Goal: Check status: Check status

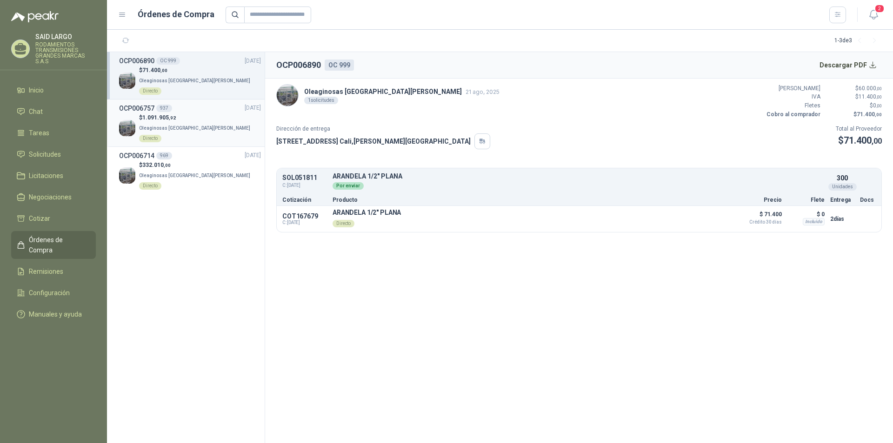
click at [161, 135] on div "Directo" at bounding box center [150, 138] width 22 height 7
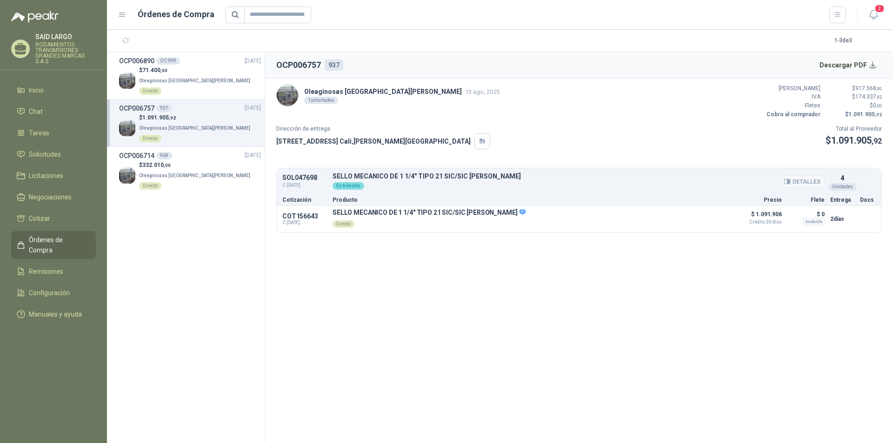
click at [349, 186] on div "En tránsito" at bounding box center [349, 185] width 32 height 7
click at [193, 113] on p "$ 1.091.905 ,92" at bounding box center [200, 117] width 122 height 9
click at [706, 219] on button "Detalles" at bounding box center [708, 219] width 44 height 13
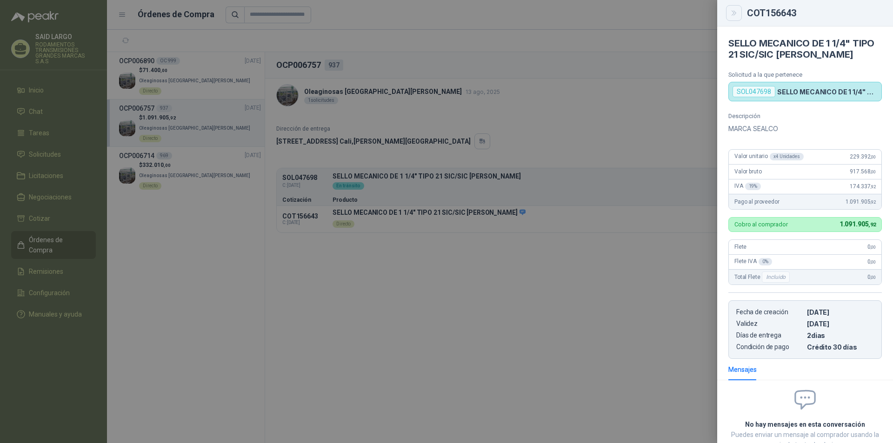
click at [732, 11] on icon "Close" at bounding box center [734, 13] width 8 height 8
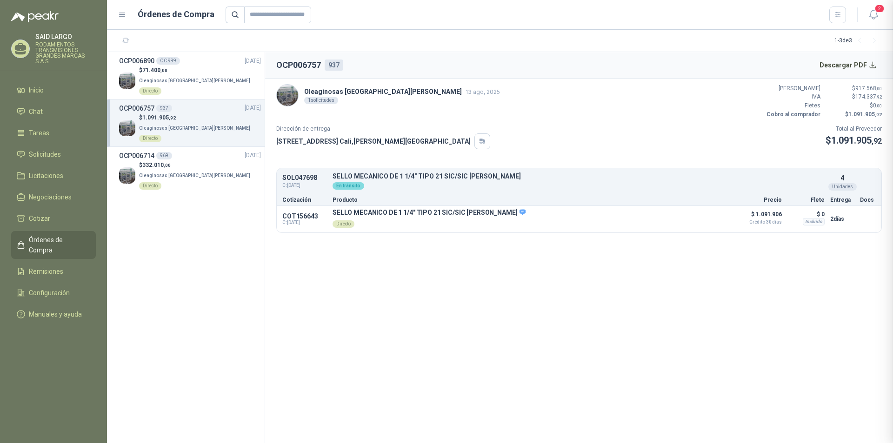
scroll to position [70, 0]
click at [186, 161] on p "$ 332.010 ,00" at bounding box center [200, 165] width 122 height 9
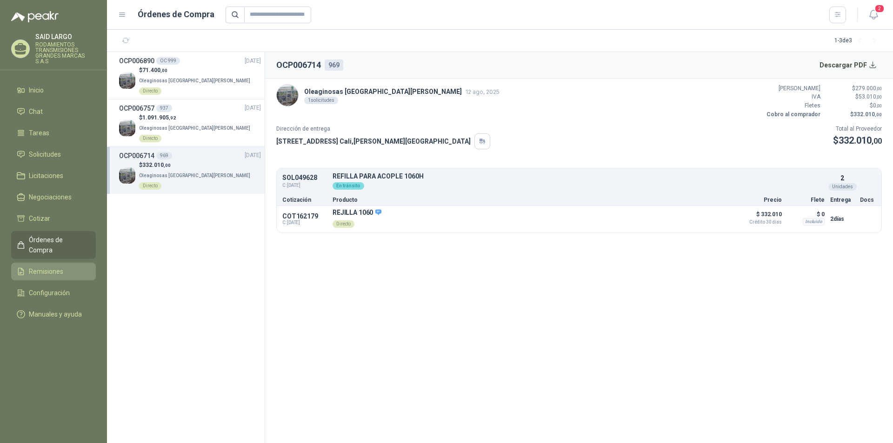
click at [41, 266] on span "Remisiones" at bounding box center [46, 271] width 34 height 10
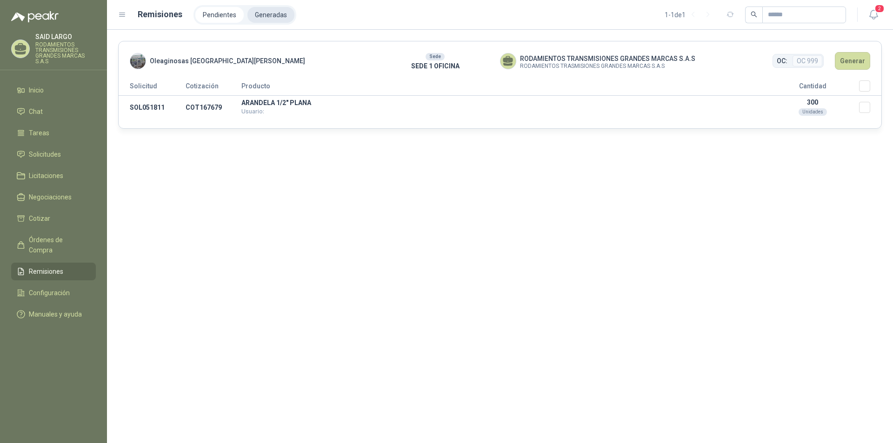
click at [265, 14] on li "Generadas" at bounding box center [270, 15] width 47 height 16
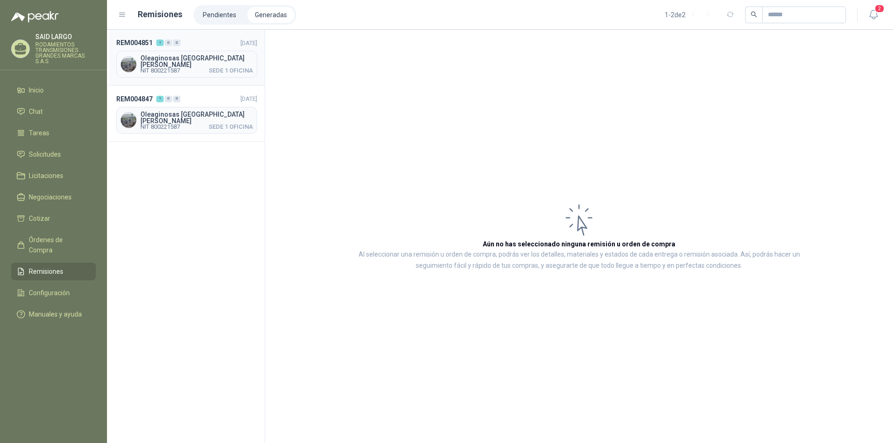
click at [191, 60] on span "Oleaginosas [GEOGRAPHIC_DATA][PERSON_NAME]" at bounding box center [196, 61] width 113 height 13
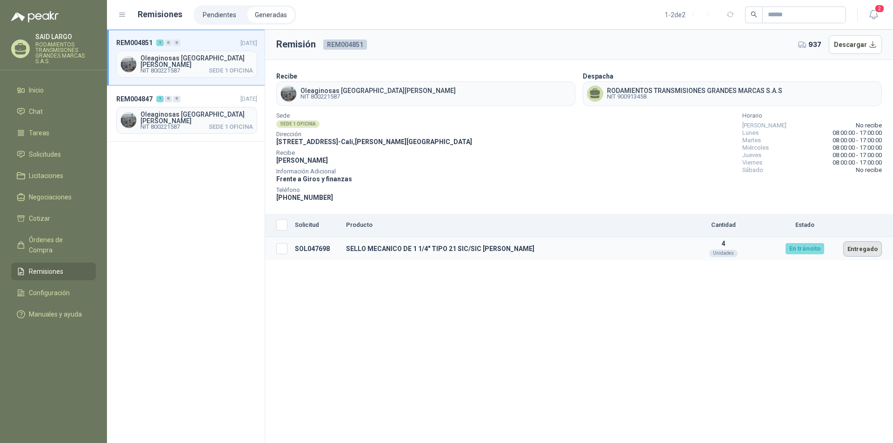
click at [864, 252] on button "Entregado" at bounding box center [862, 248] width 39 height 15
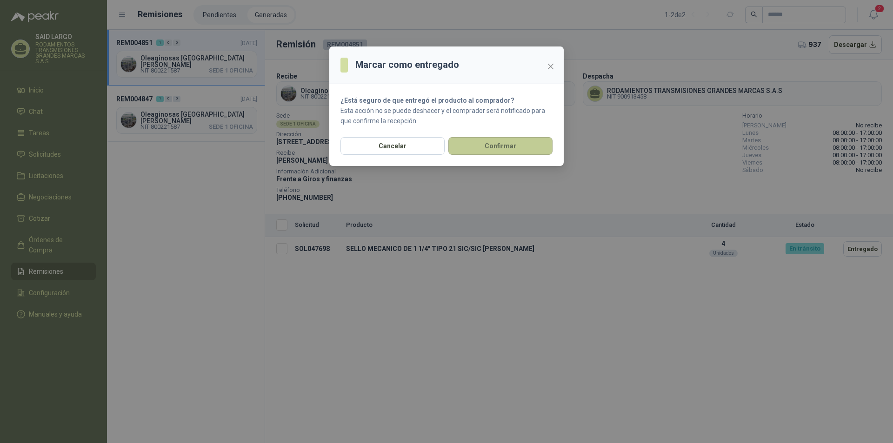
click at [518, 149] on button "Confirmar" at bounding box center [500, 146] width 104 height 18
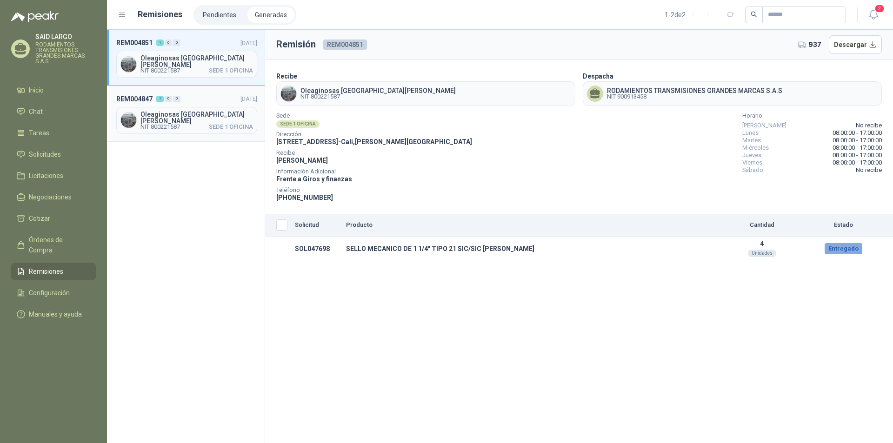
click at [214, 124] on span "SEDE 1 OFICINA" at bounding box center [231, 127] width 44 height 6
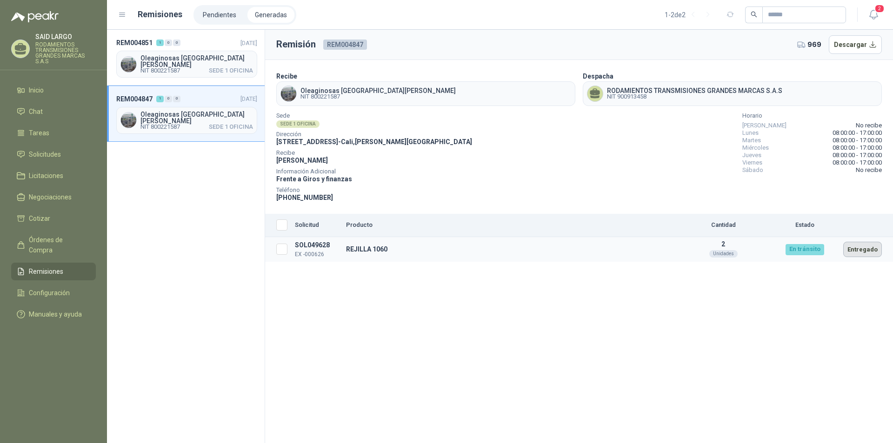
click at [869, 248] on button "Entregado" at bounding box center [862, 249] width 39 height 15
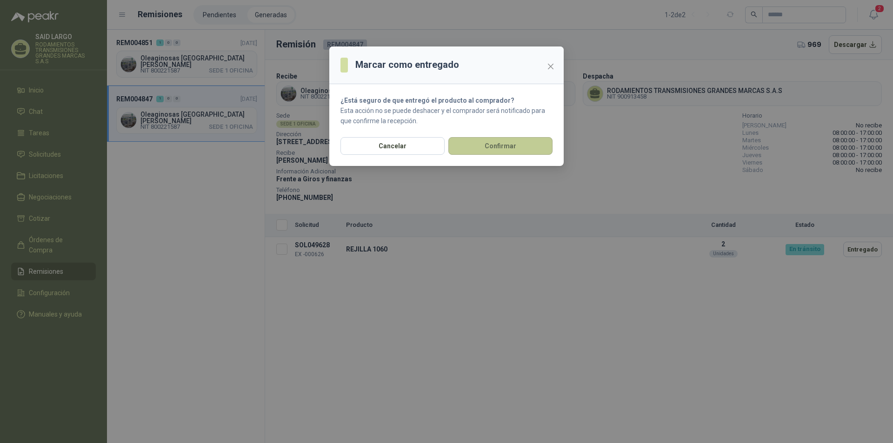
click at [494, 140] on button "Confirmar" at bounding box center [500, 146] width 104 height 18
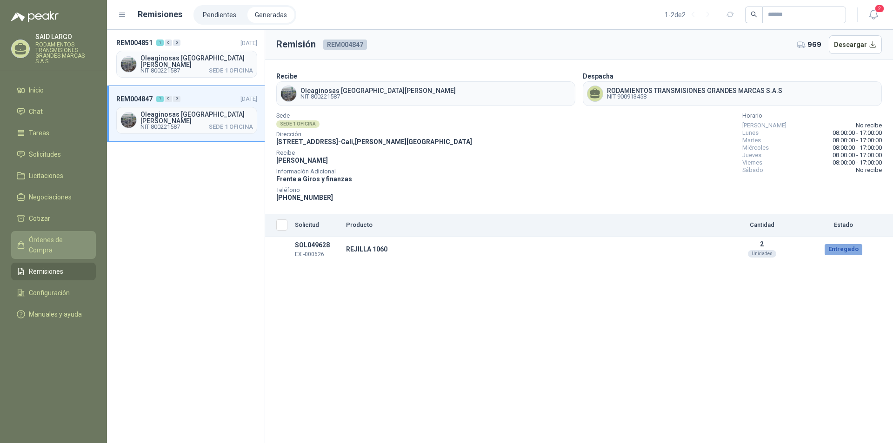
click at [71, 238] on span "Órdenes de Compra" at bounding box center [58, 245] width 58 height 20
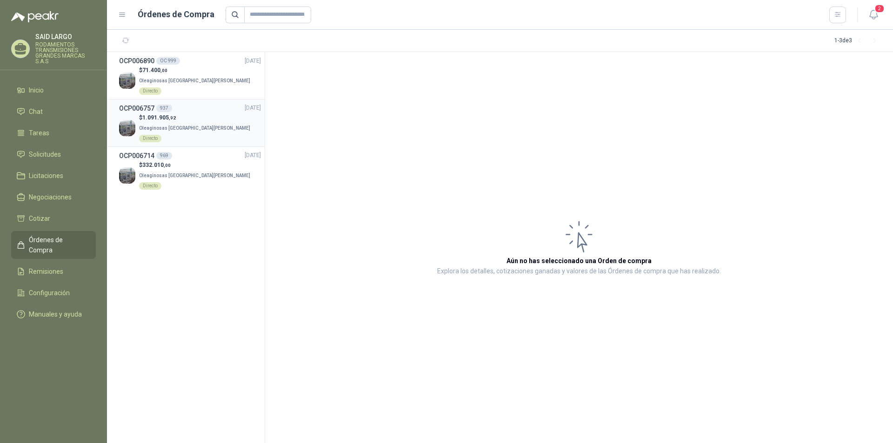
click at [188, 103] on div "OCP006757 937 [DATE]" at bounding box center [190, 108] width 142 height 10
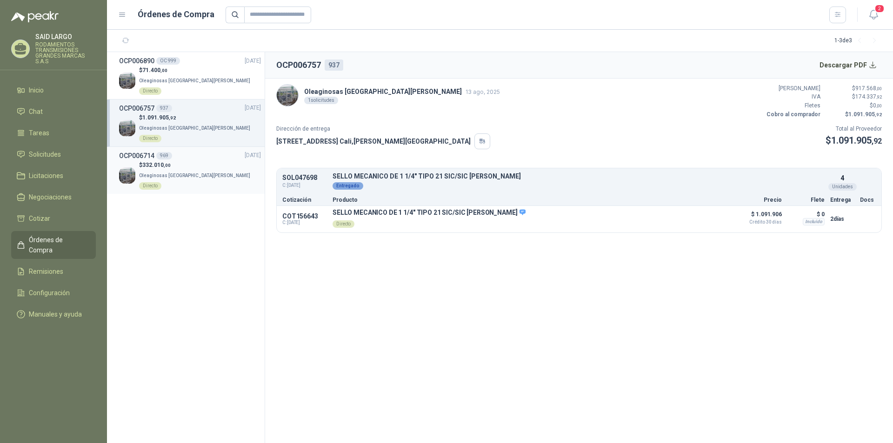
click at [186, 161] on p "$ 332.010 ,00" at bounding box center [200, 165] width 122 height 9
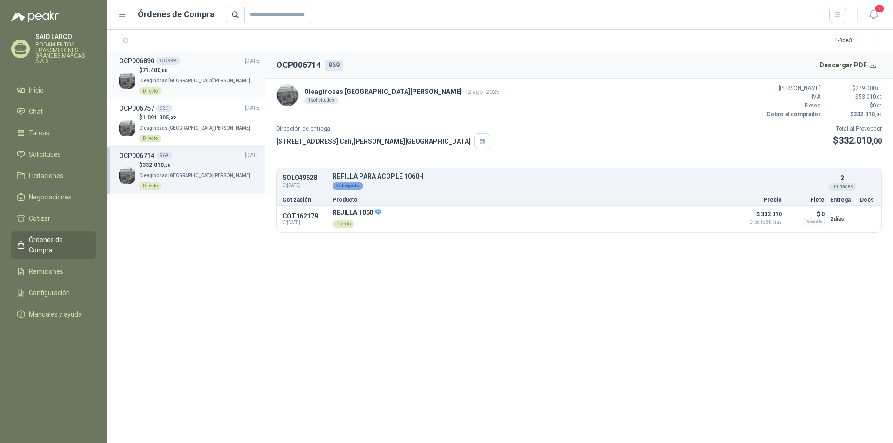
click at [180, 73] on p "$ 71.400 ,00" at bounding box center [200, 70] width 122 height 9
